Goal: Task Accomplishment & Management: Use online tool/utility

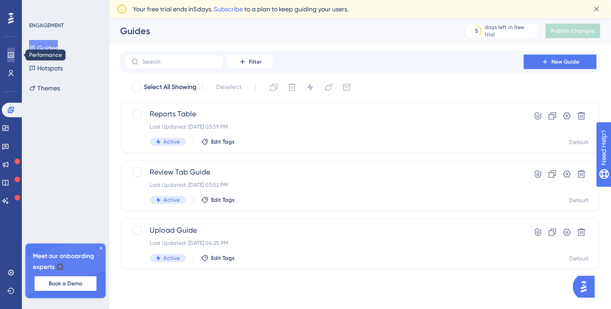
click at [7, 53] on link at bounding box center [10, 55] width 7 height 15
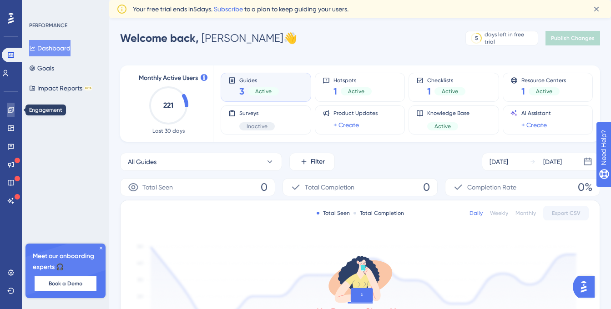
click at [10, 111] on icon at bounding box center [10, 109] width 7 height 7
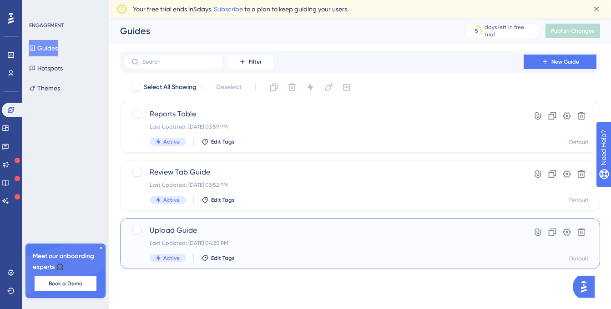
click at [179, 232] on span "Upload Guide" at bounding box center [324, 230] width 348 height 11
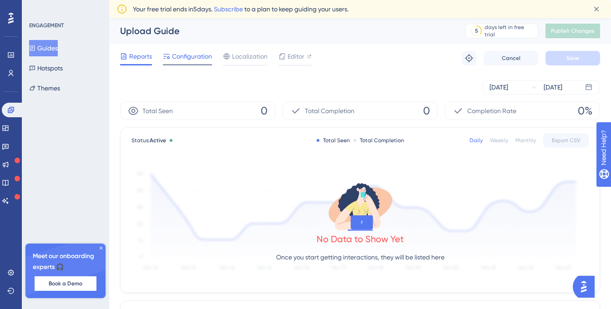
click at [180, 55] on span "Configuration" at bounding box center [192, 56] width 40 height 11
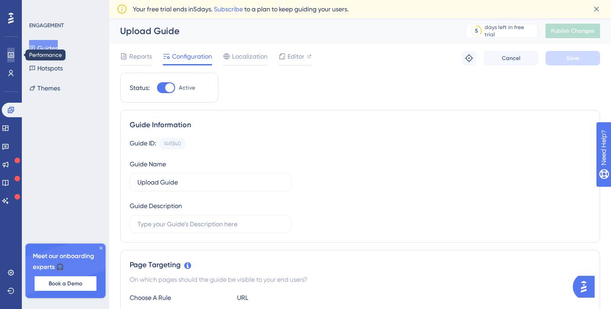
click at [12, 59] on link at bounding box center [10, 55] width 7 height 15
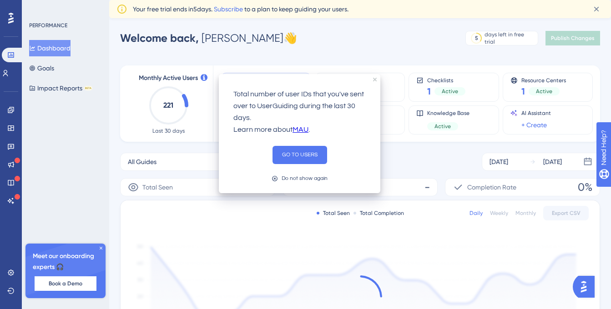
click at [201, 77] on icon at bounding box center [204, 77] width 7 height 7
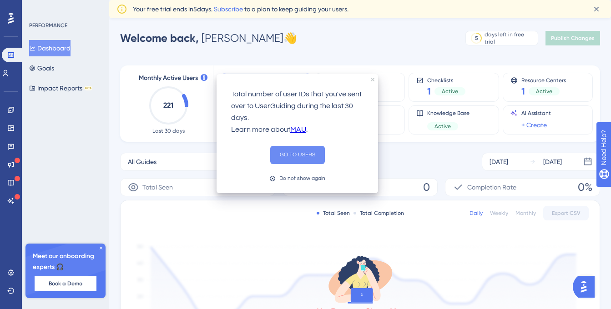
click at [287, 159] on button "GO TO USERS" at bounding box center [297, 155] width 55 height 18
click at [286, 151] on button "GO TO USERS" at bounding box center [297, 155] width 55 height 18
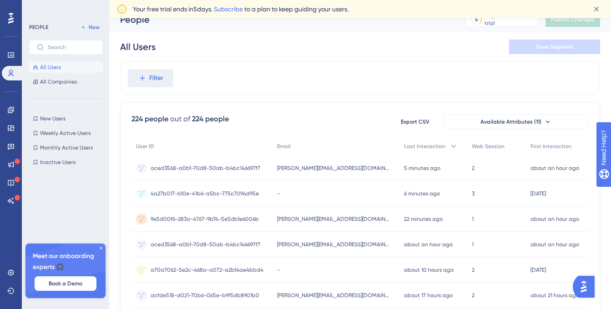
scroll to position [31, 0]
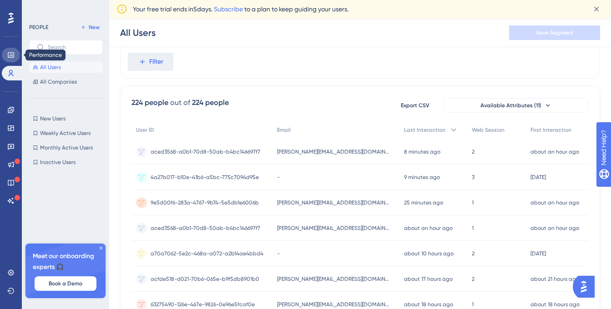
click at [14, 59] on link at bounding box center [11, 55] width 18 height 15
